Goal: Find contact information: Obtain details needed to contact an individual or organization

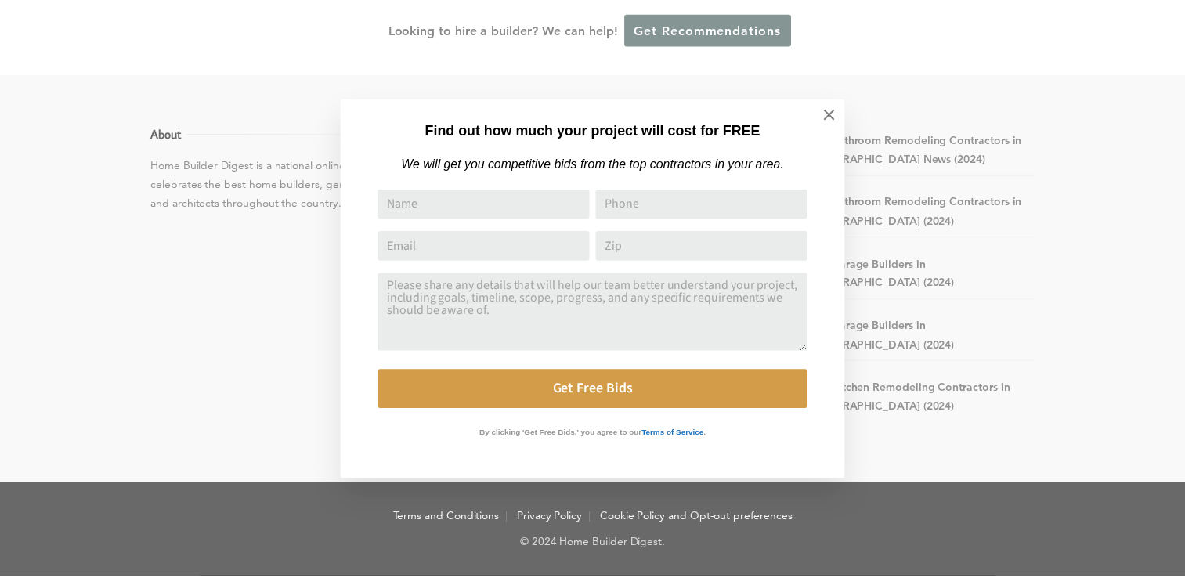
scroll to position [15953, 0]
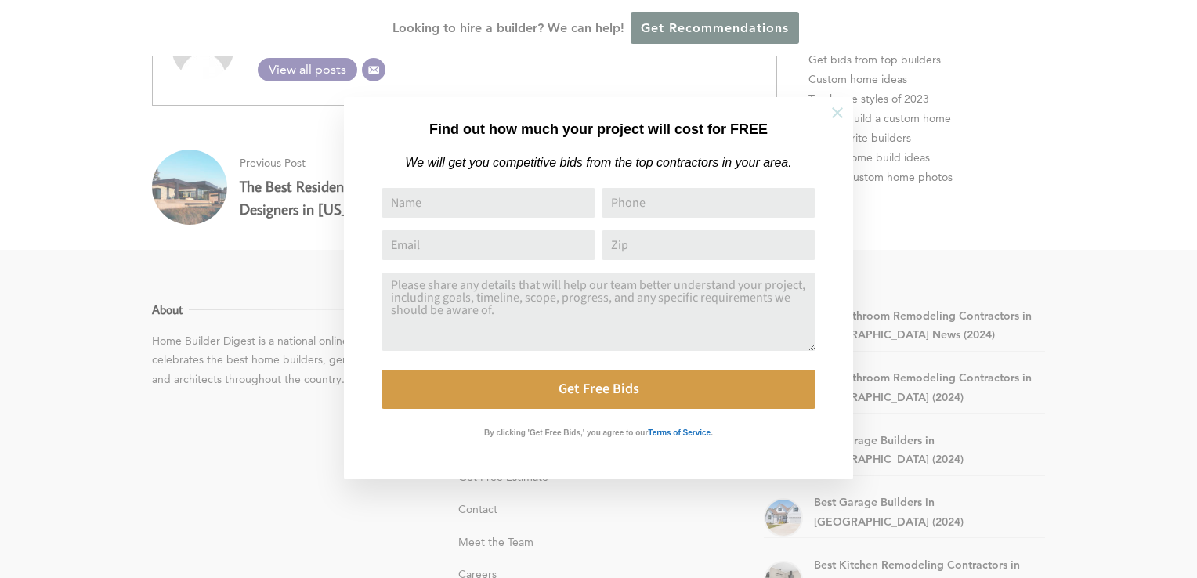
click at [841, 113] on icon at bounding box center [837, 112] width 17 height 17
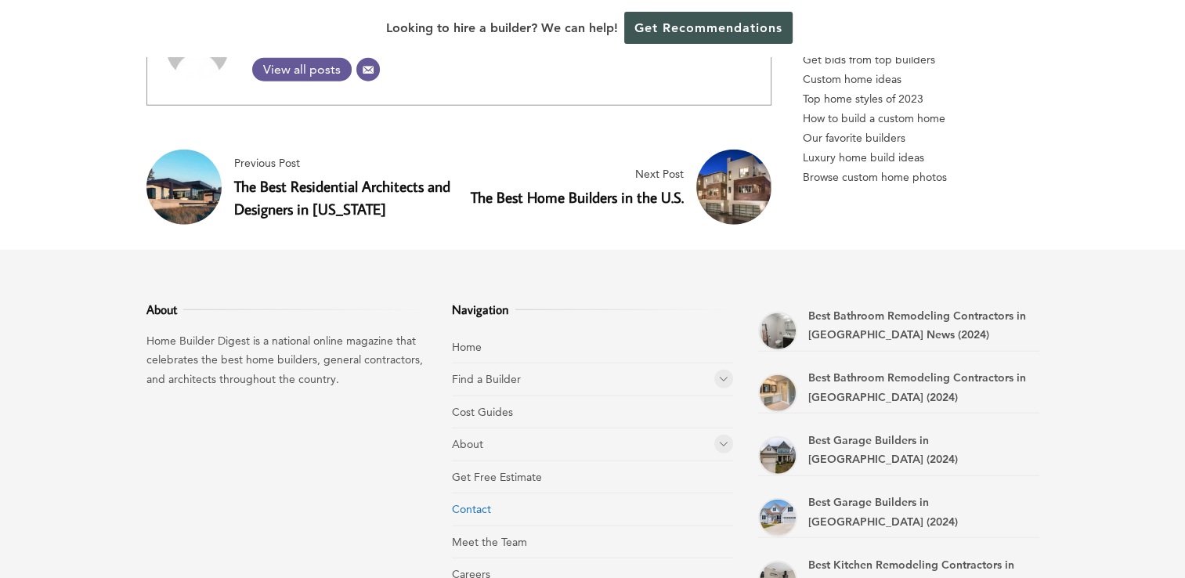
click at [468, 502] on link "Contact" at bounding box center [471, 509] width 39 height 14
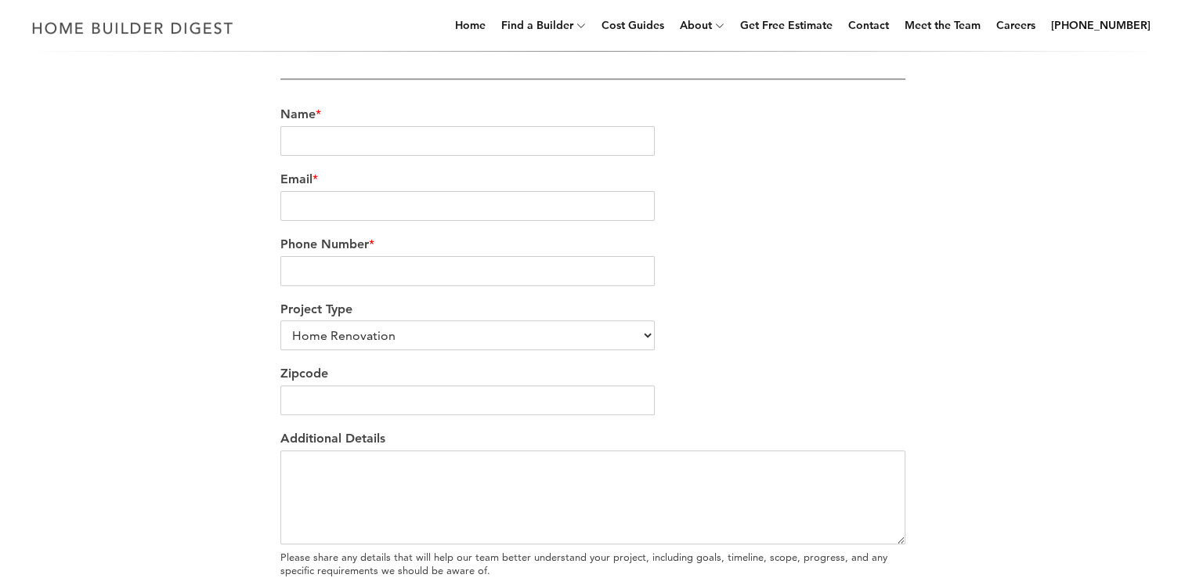
scroll to position [465, 0]
click at [533, 329] on select "Home Renovation Custom Home Builder Commercial Renovation Other" at bounding box center [467, 331] width 375 height 30
select select "Custom Home Builder"
click at [280, 316] on select "Home Renovation Custom Home Builder Commercial Renovation Other" at bounding box center [467, 331] width 375 height 30
